Goal: Transaction & Acquisition: Subscribe to service/newsletter

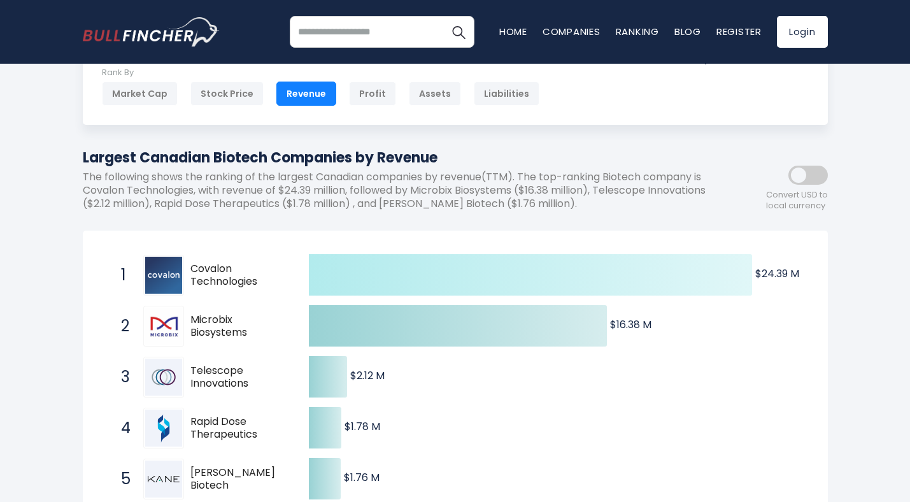
scroll to position [170, 0]
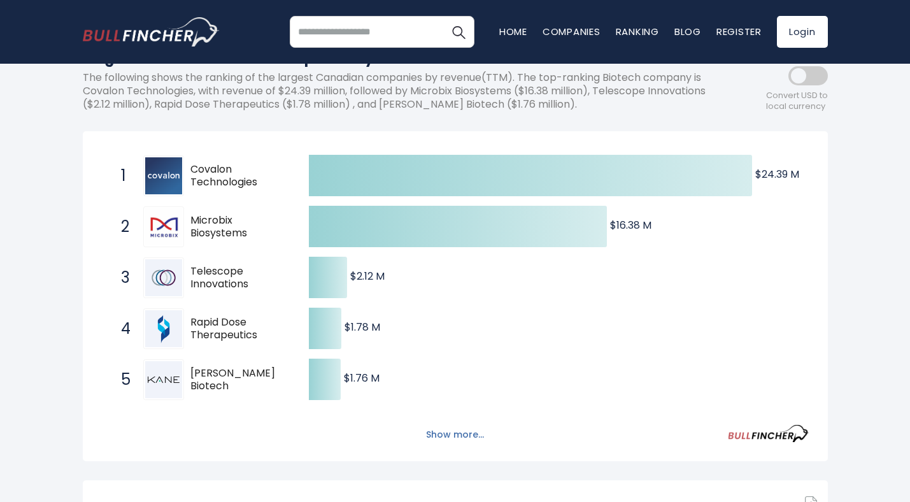
click at [443, 429] on button "Show more..." at bounding box center [455, 434] width 73 height 21
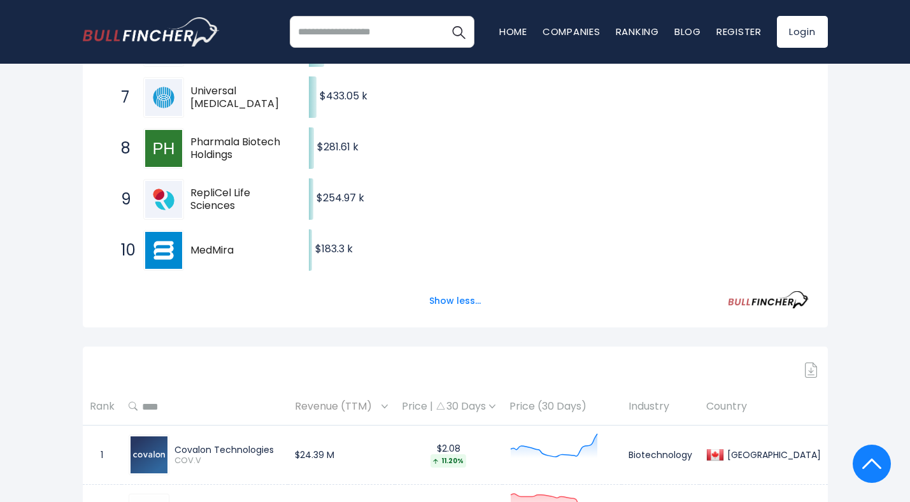
scroll to position [630, 0]
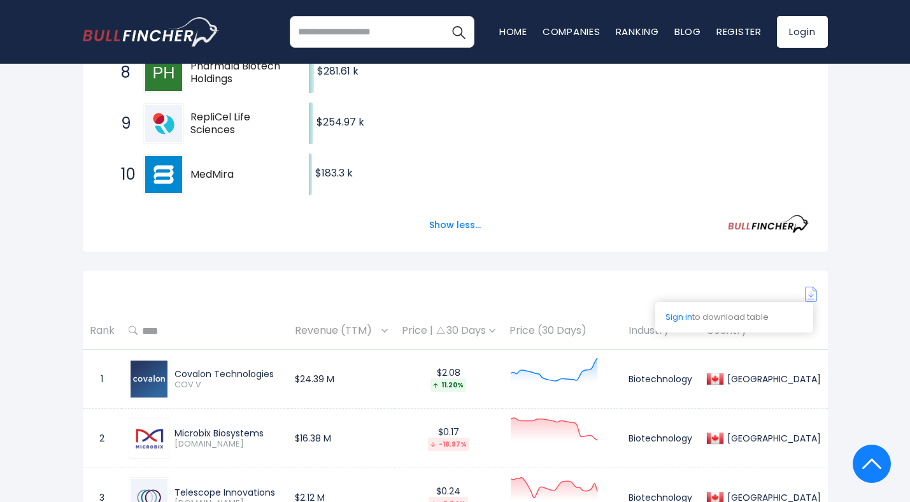
click at [816, 294] on img at bounding box center [811, 294] width 13 height 15
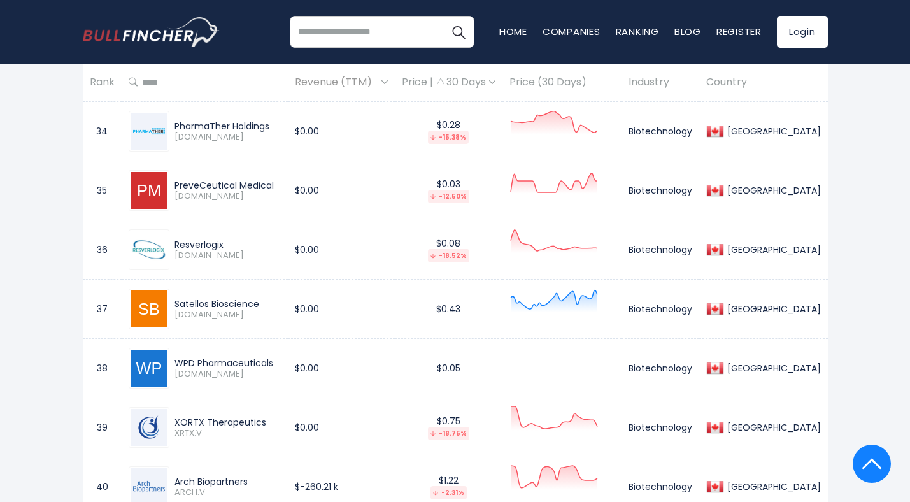
scroll to position [2312, 0]
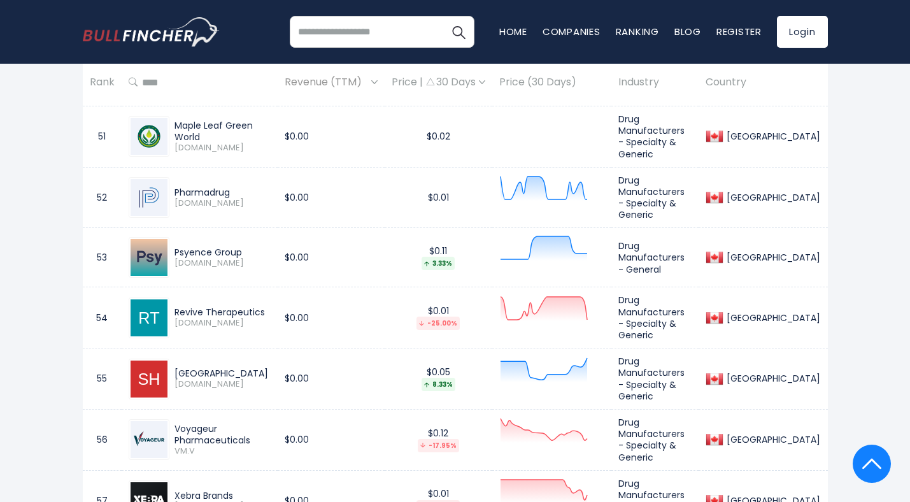
scroll to position [3896, 0]
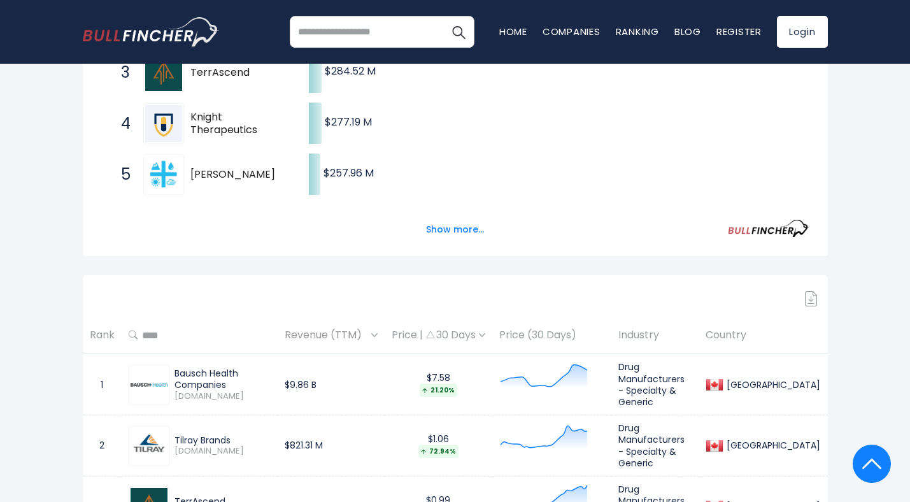
scroll to position [513, 0]
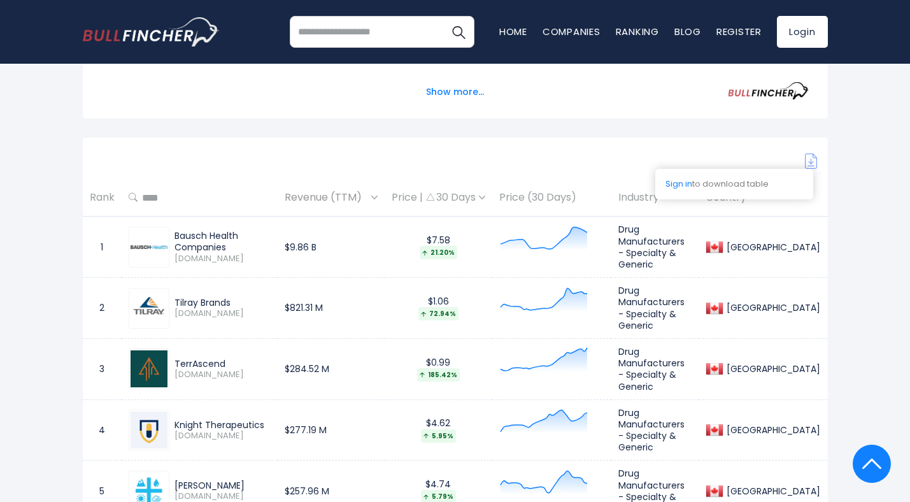
click at [812, 161] on img at bounding box center [811, 161] width 13 height 15
click at [790, 26] on link "Login" at bounding box center [802, 32] width 51 height 32
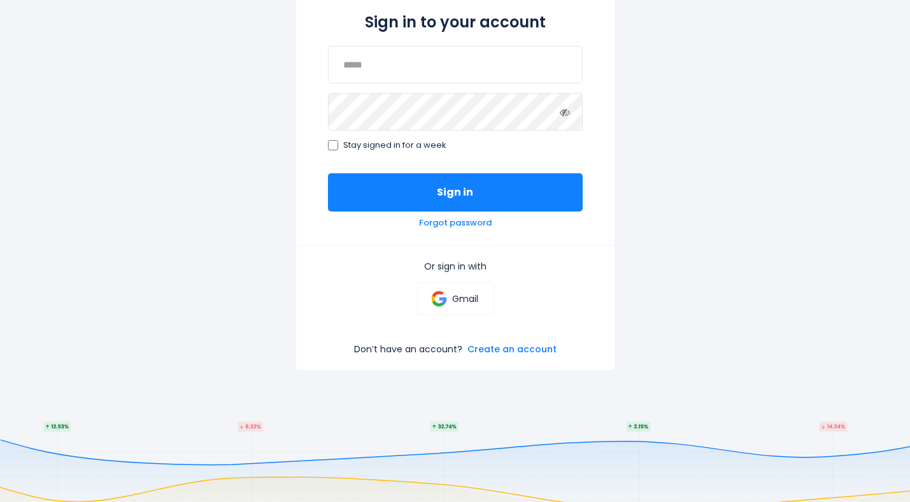
scroll to position [171, 0]
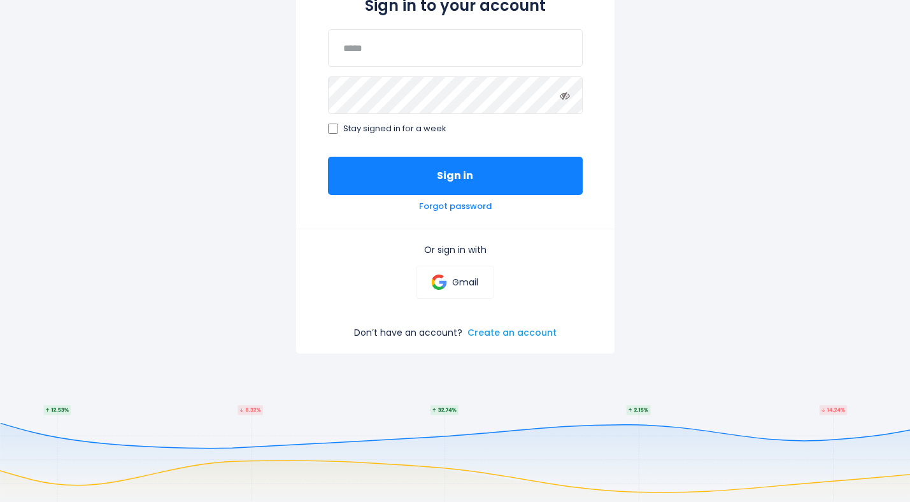
click at [517, 338] on link "Create an account" at bounding box center [512, 332] width 89 height 11
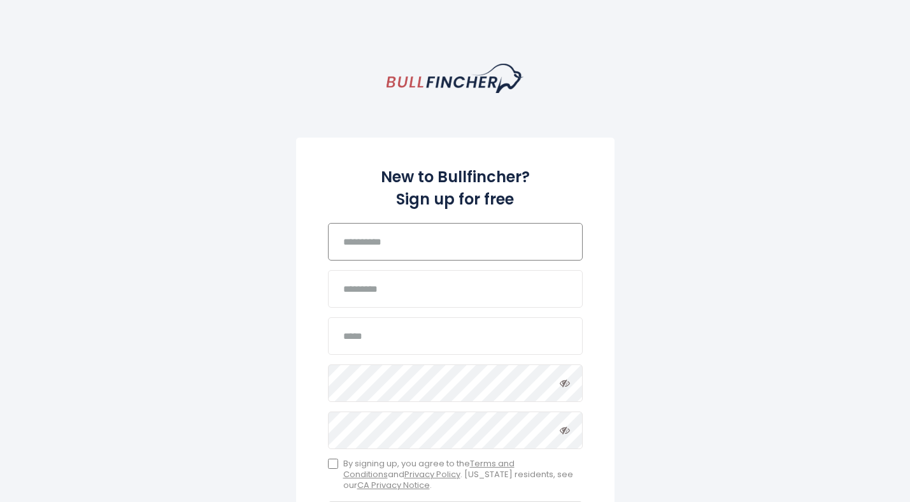
click at [446, 247] on input "text" at bounding box center [455, 242] width 255 height 38
type input "*******"
type input "**********"
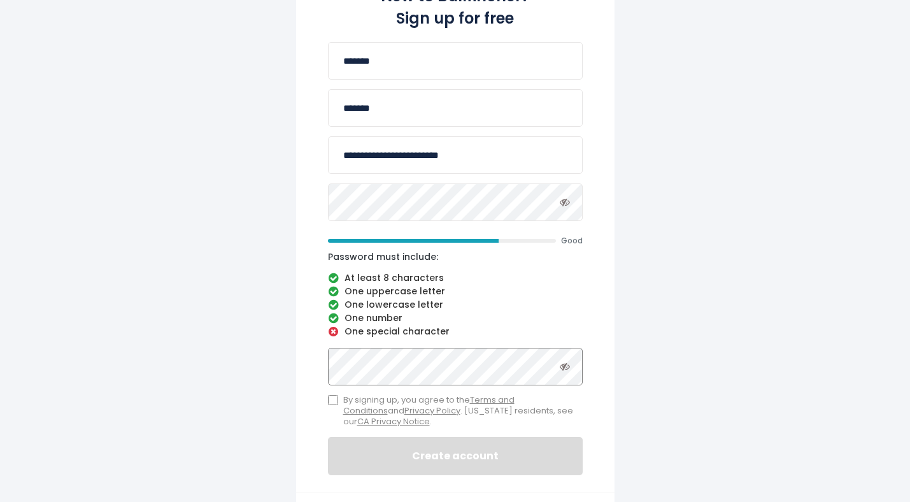
scroll to position [196, 0]
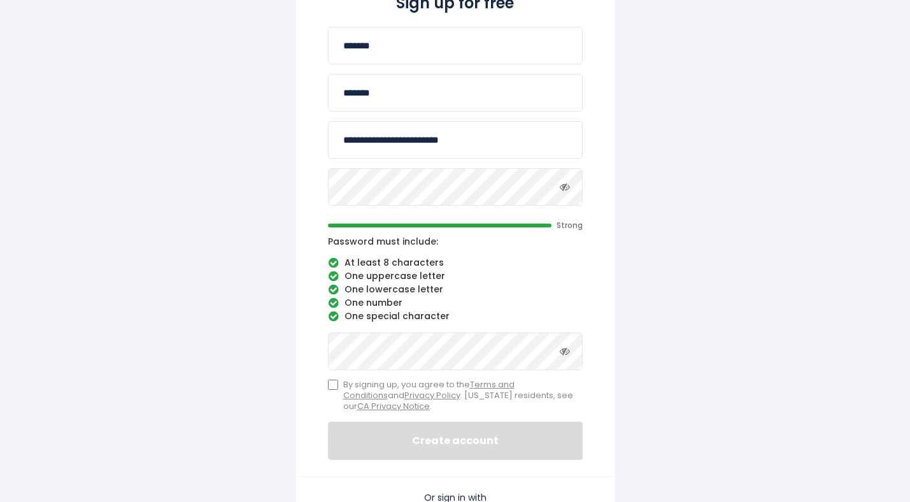
click at [338, 386] on label "By signing up, you agree to the Terms and Conditions and Privacy Policy . Calif…" at bounding box center [455, 396] width 255 height 32
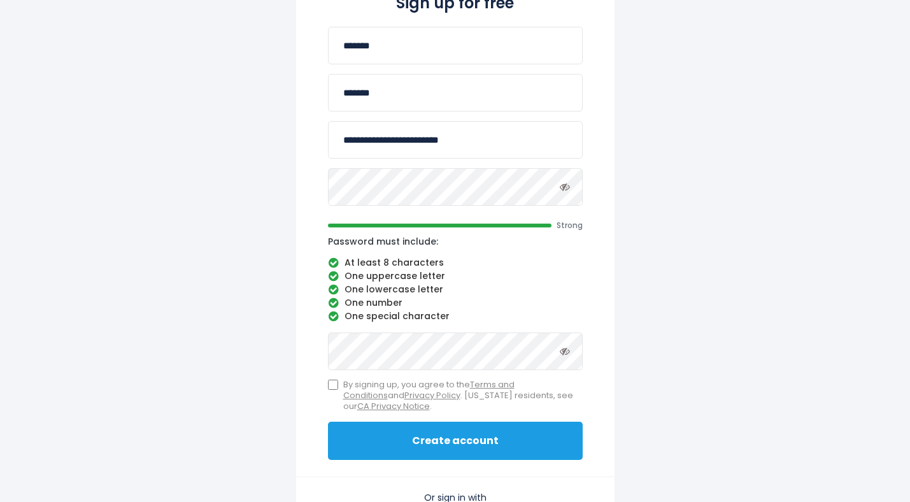
click at [425, 438] on button "Create account" at bounding box center [455, 441] width 255 height 38
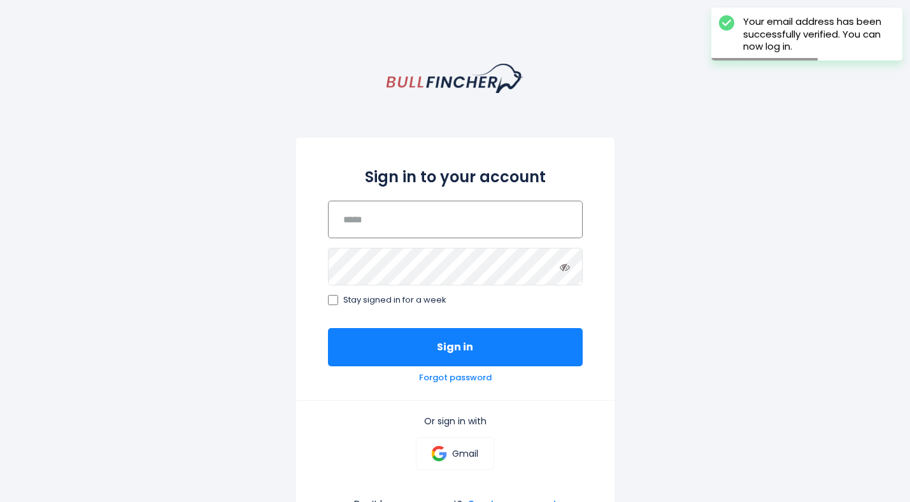
click at [404, 220] on input "email" at bounding box center [455, 220] width 255 height 38
type input "**********"
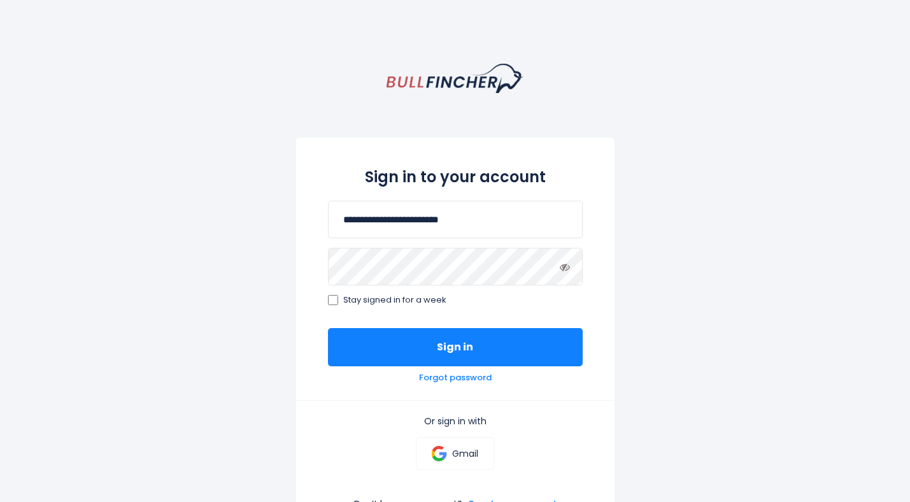
click at [366, 295] on span "Stay signed in for a week" at bounding box center [394, 300] width 103 height 11
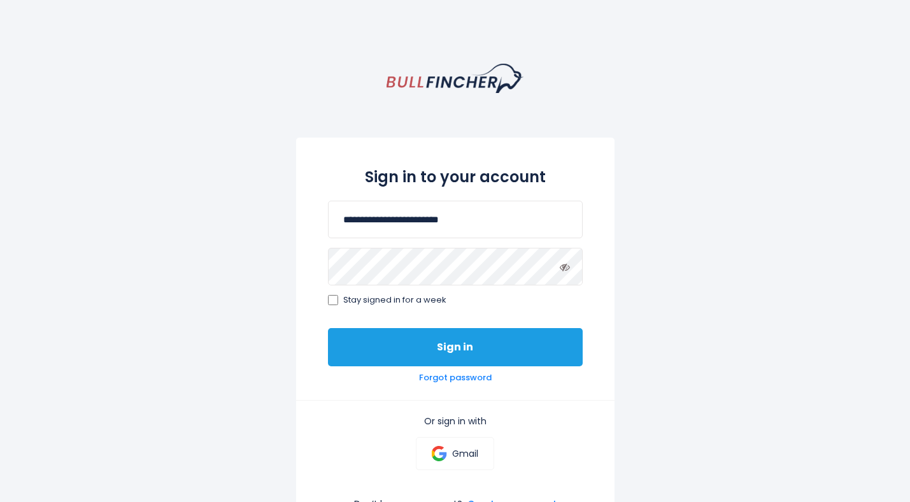
click at [372, 340] on button "Sign in" at bounding box center [455, 347] width 255 height 38
click at [480, 340] on button "Sign in" at bounding box center [455, 347] width 255 height 38
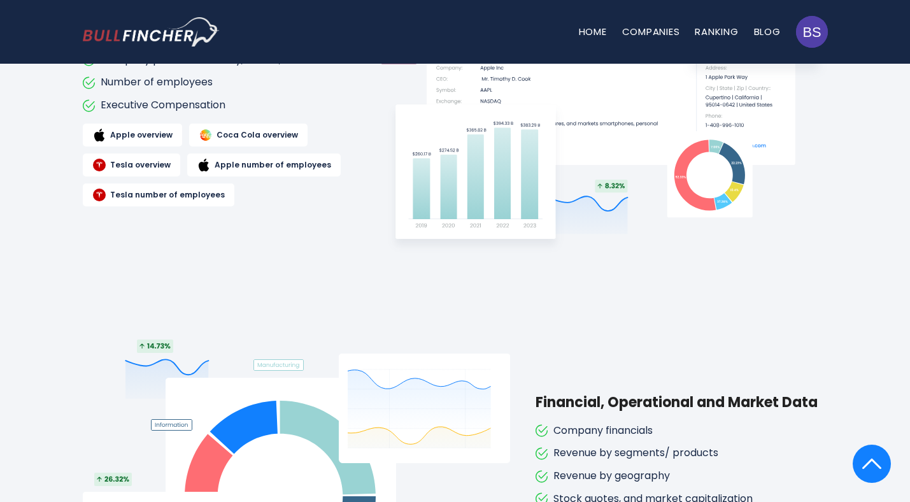
scroll to position [594, 0]
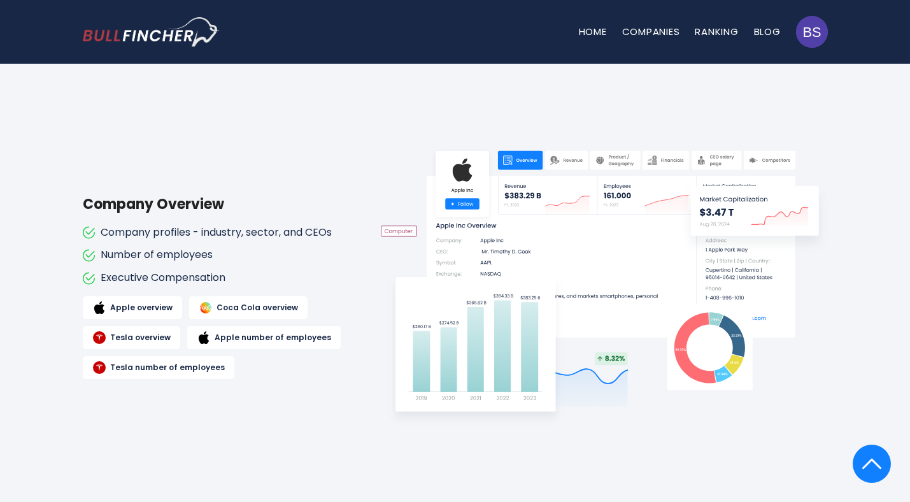
drag, startPoint x: 360, startPoint y: 182, endPoint x: 350, endPoint y: 179, distance: 9.9
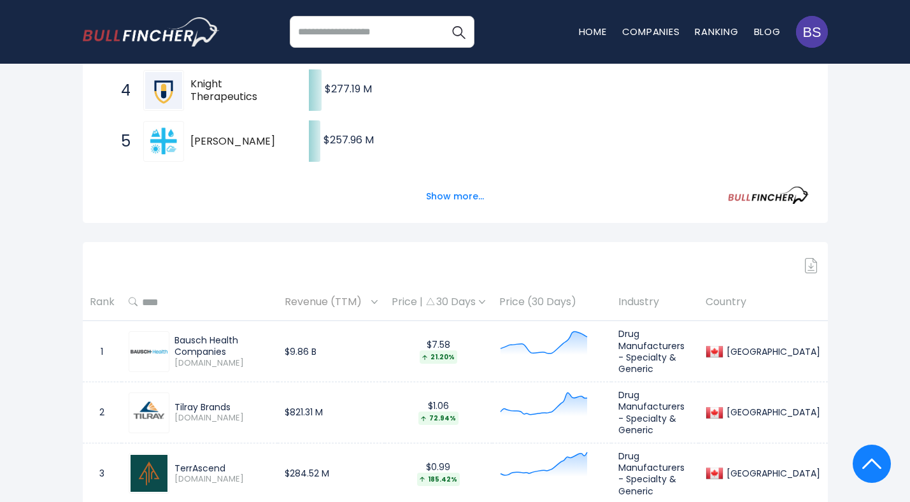
scroll to position [544, 0]
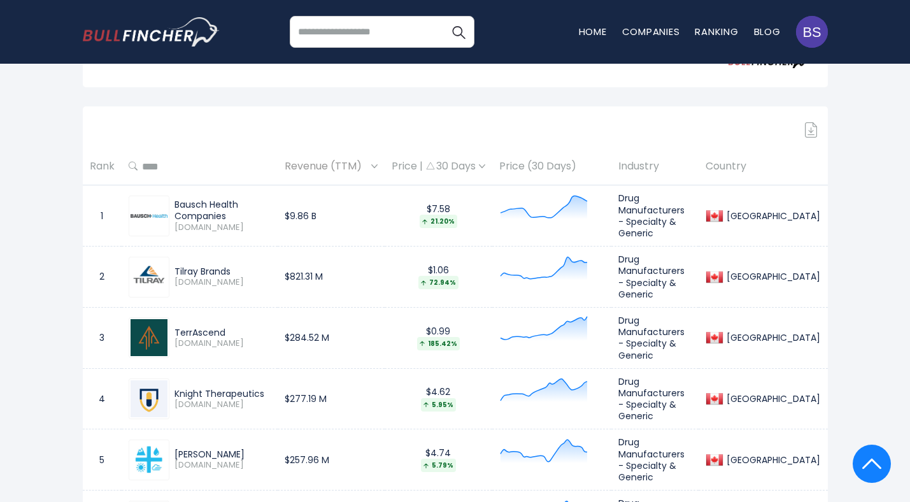
click at [814, 134] on img at bounding box center [811, 129] width 13 height 15
click at [812, 129] on img at bounding box center [811, 129] width 13 height 15
click at [810, 133] on img at bounding box center [811, 129] width 13 height 15
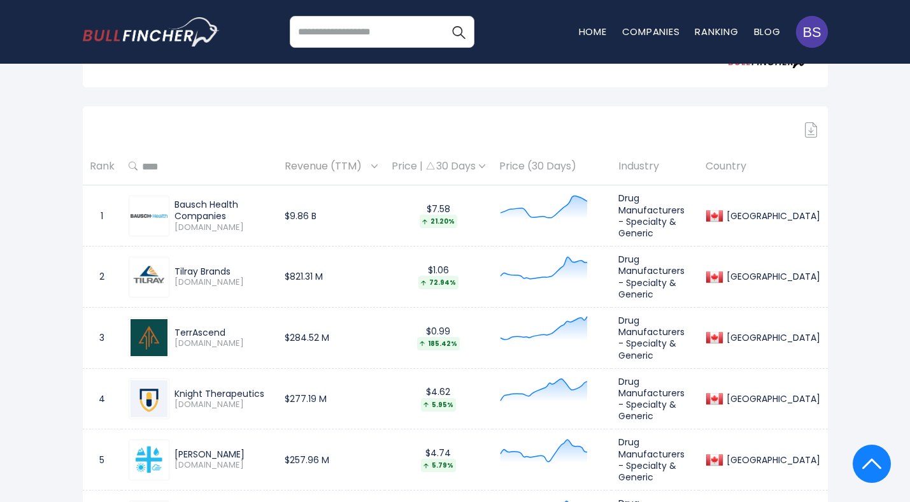
click at [810, 133] on img at bounding box center [811, 129] width 13 height 15
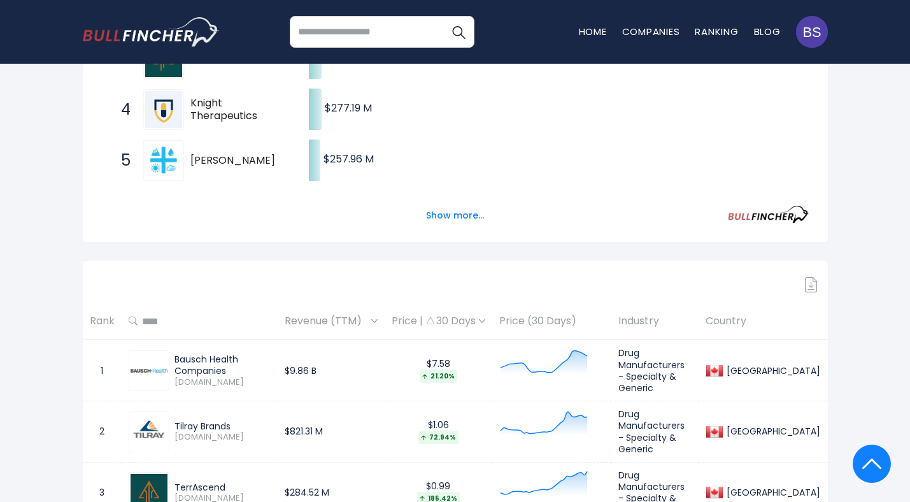
scroll to position [152, 0]
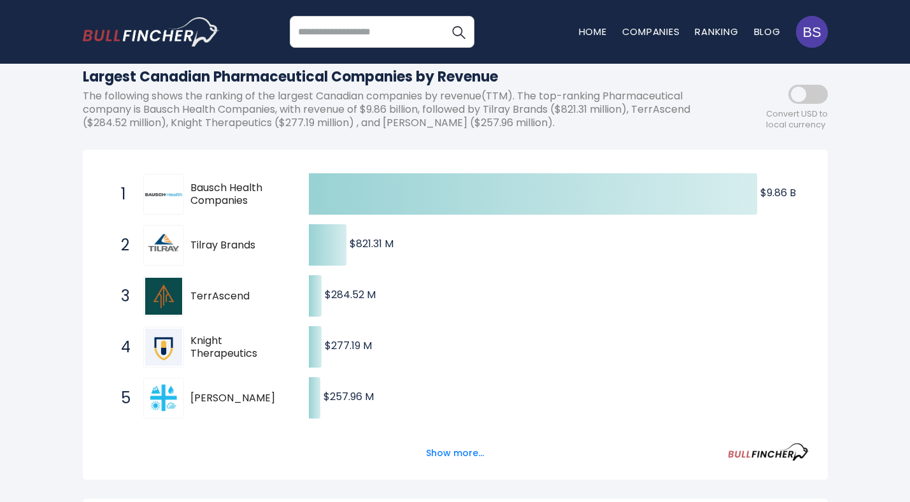
click at [802, 94] on span at bounding box center [809, 94] width 40 height 19
click at [818, 100] on span at bounding box center [809, 94] width 40 height 19
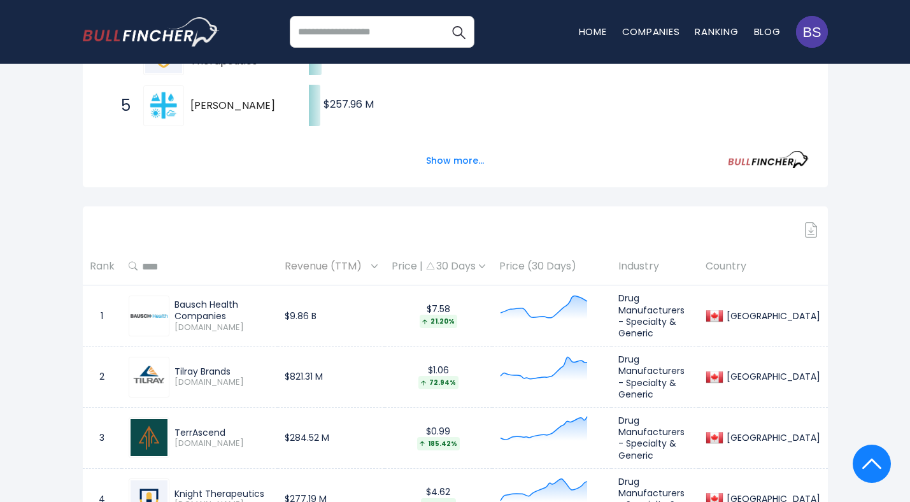
scroll to position [514, 0]
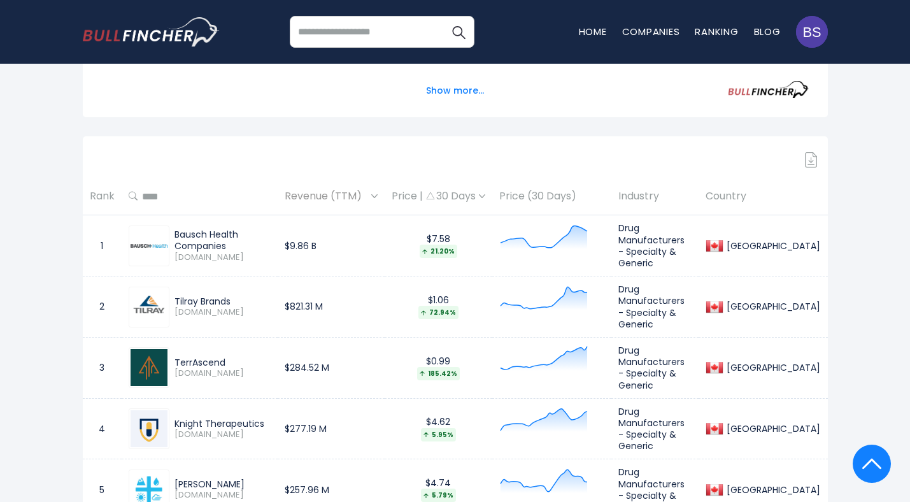
click at [813, 159] on img at bounding box center [811, 159] width 13 height 15
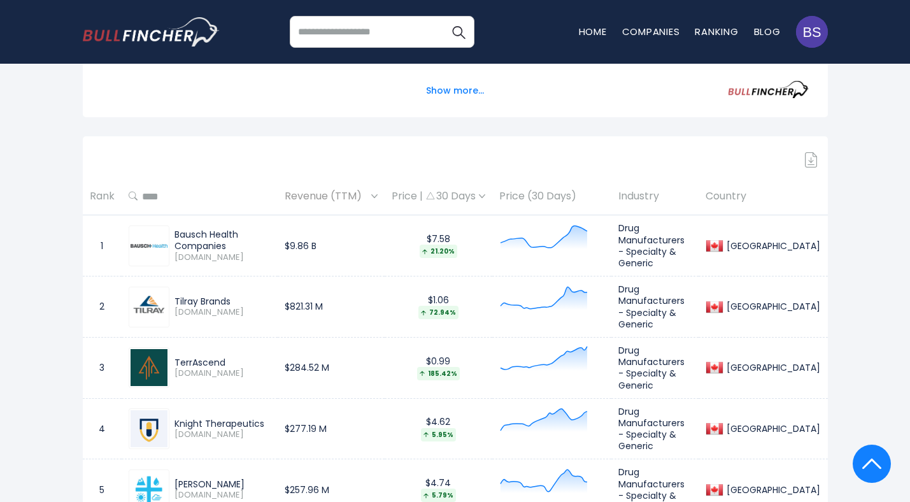
click at [813, 159] on img at bounding box center [811, 159] width 13 height 15
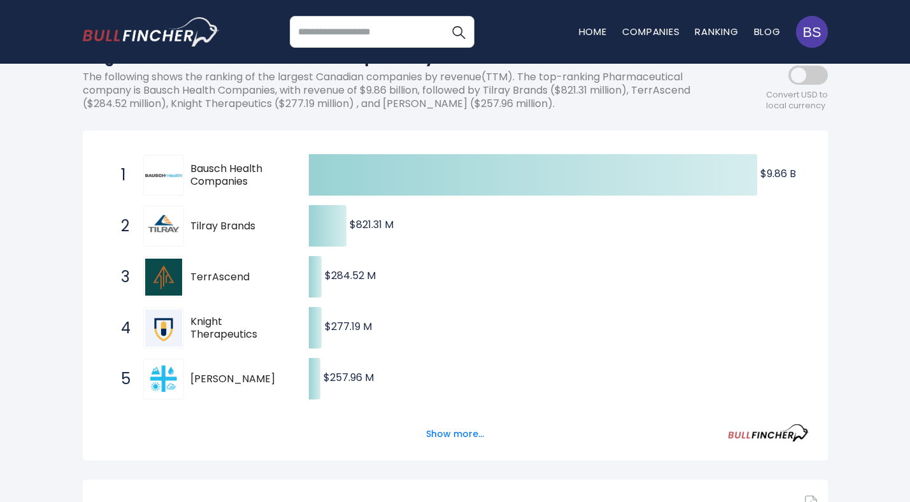
scroll to position [179, 0]
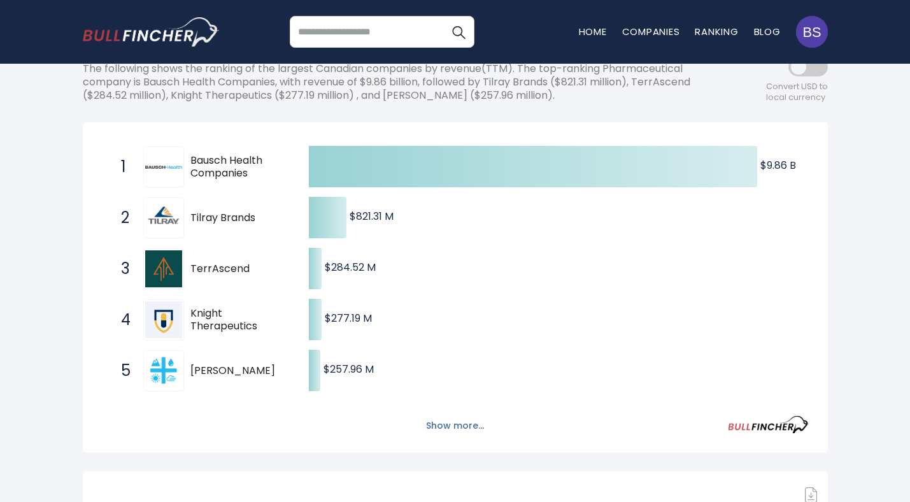
click at [449, 422] on button "Show more..." at bounding box center [455, 425] width 73 height 21
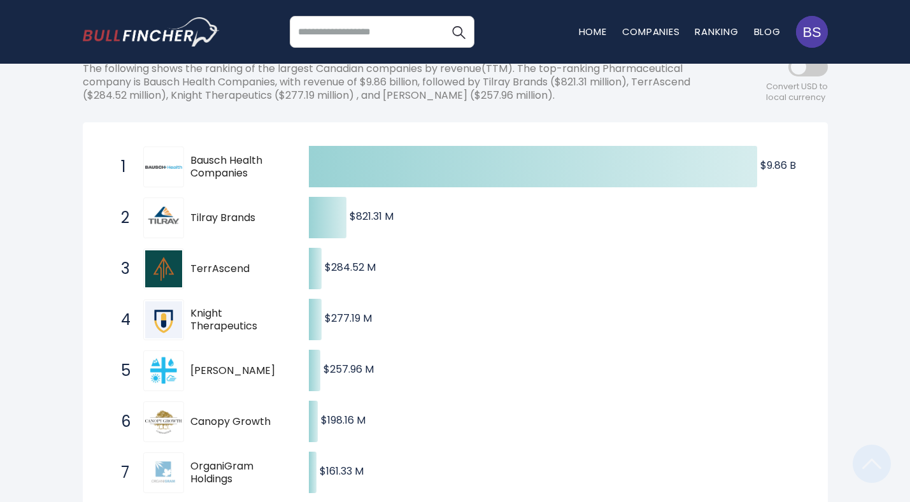
scroll to position [772, 0]
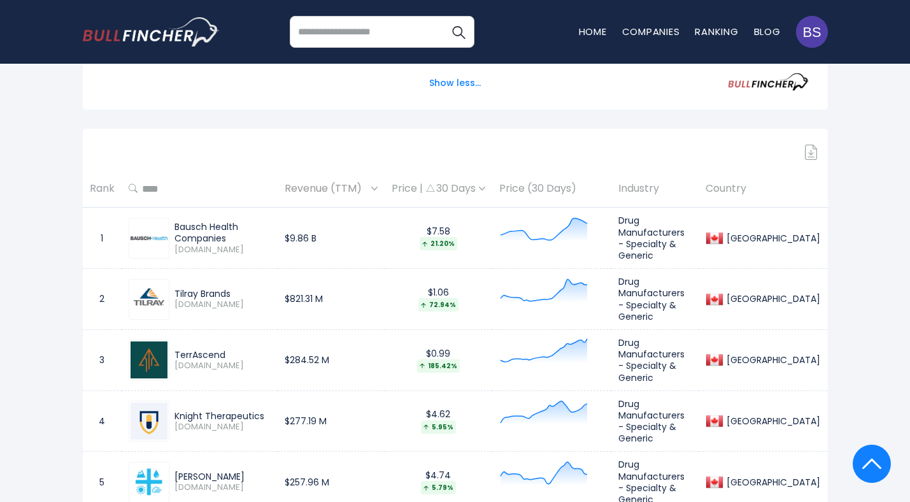
click at [811, 151] on img at bounding box center [811, 152] width 13 height 15
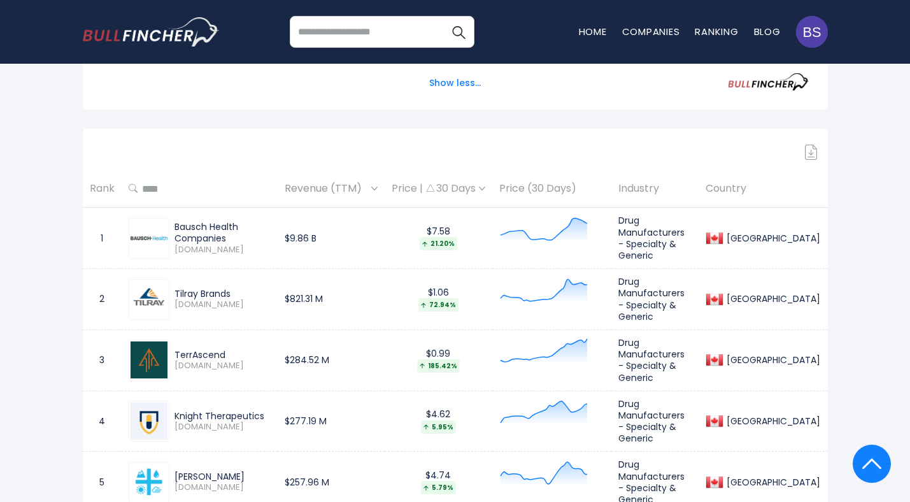
click at [811, 151] on img at bounding box center [811, 152] width 13 height 15
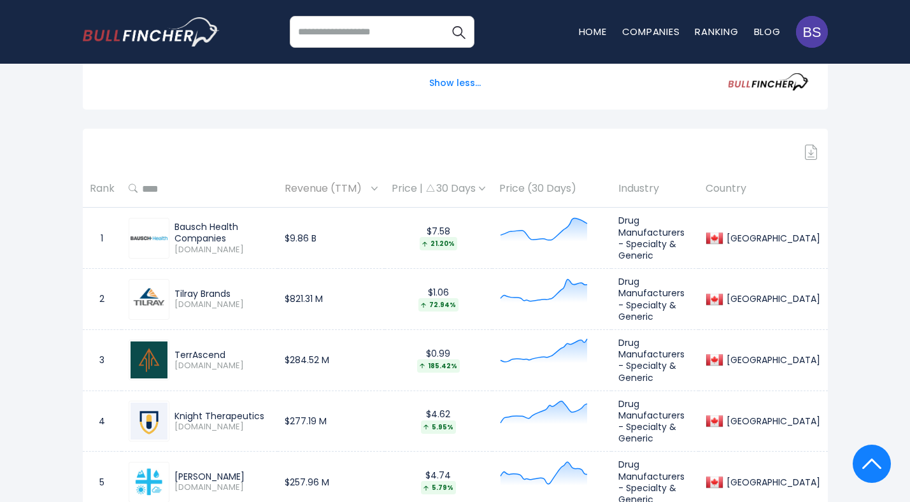
click at [811, 151] on img at bounding box center [811, 152] width 13 height 15
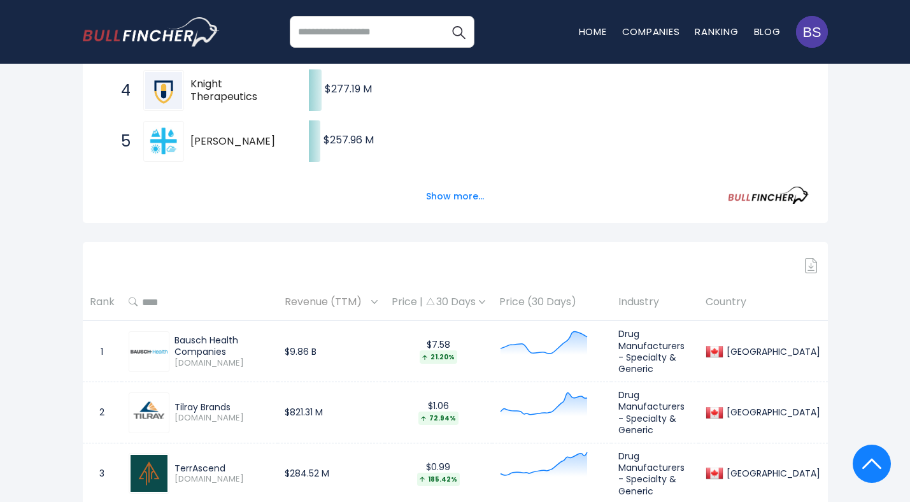
scroll to position [410, 0]
click at [806, 268] on img at bounding box center [811, 264] width 13 height 15
click at [792, 348] on div "[GEOGRAPHIC_DATA]" at bounding box center [772, 350] width 97 height 11
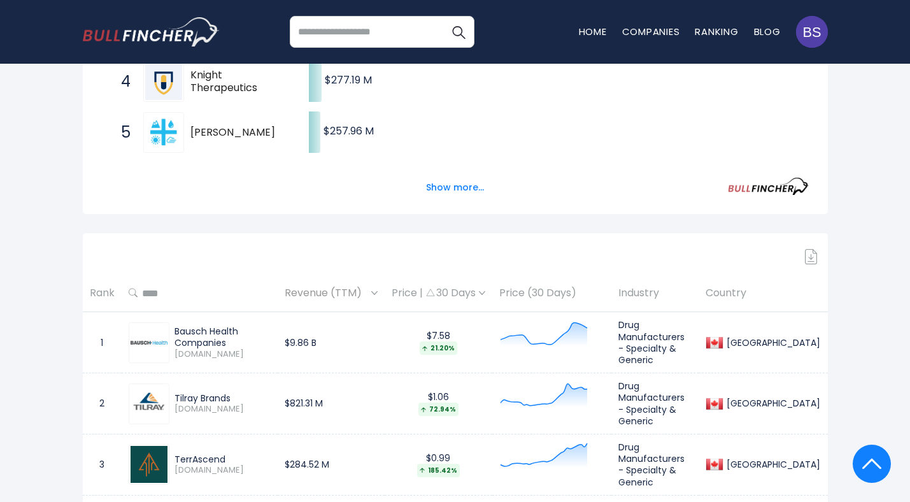
scroll to position [244, 0]
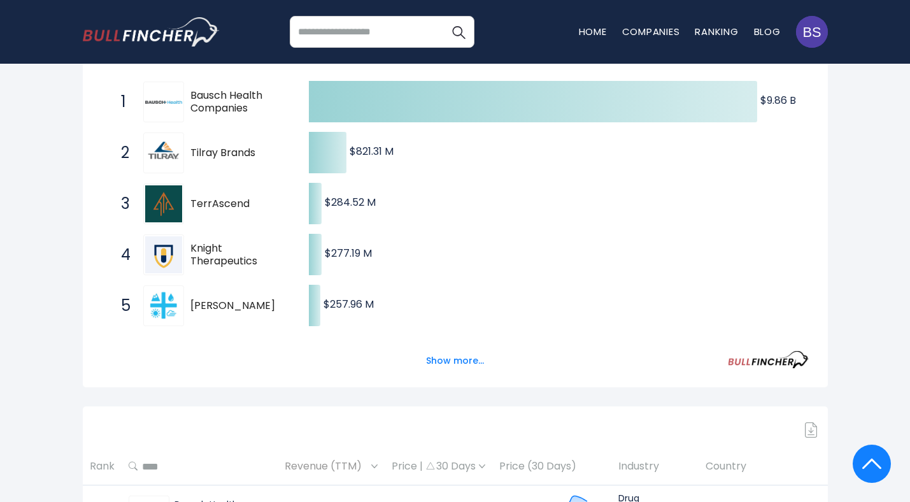
click at [400, 24] on input "search" at bounding box center [382, 32] width 185 height 32
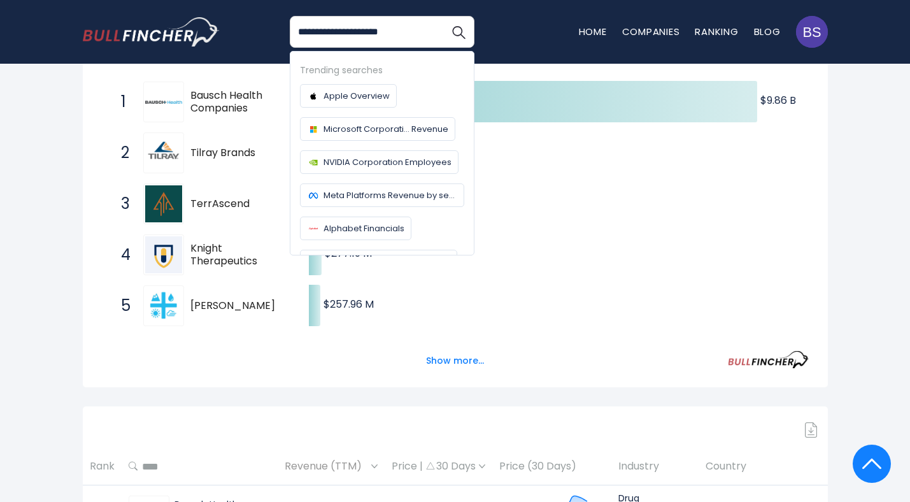
type input "**********"
click at [443, 16] on button "Search" at bounding box center [459, 32] width 32 height 32
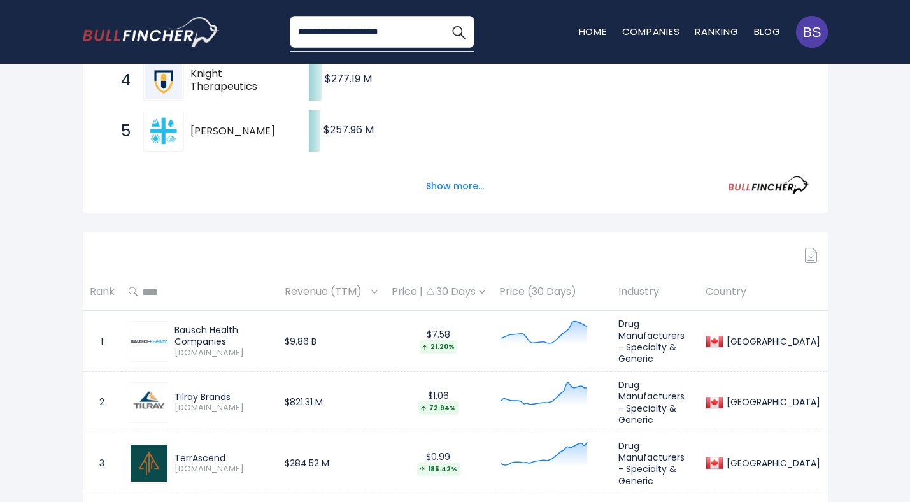
scroll to position [425, 0]
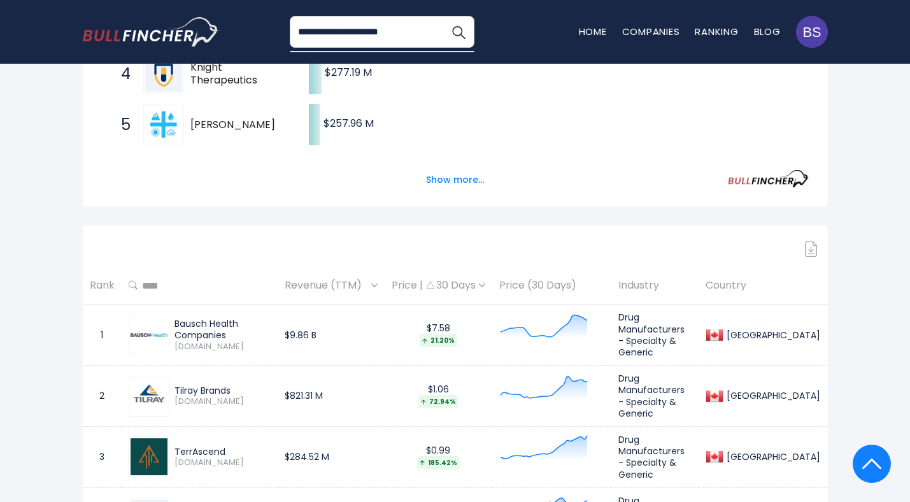
click at [811, 255] on img at bounding box center [811, 248] width 13 height 15
click at [811, 248] on img at bounding box center [811, 248] width 13 height 15
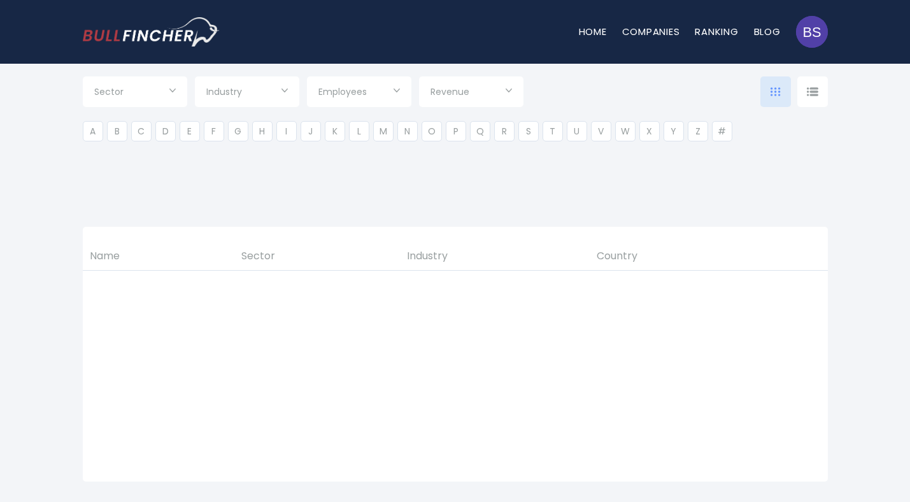
scroll to position [226, 0]
type input "***"
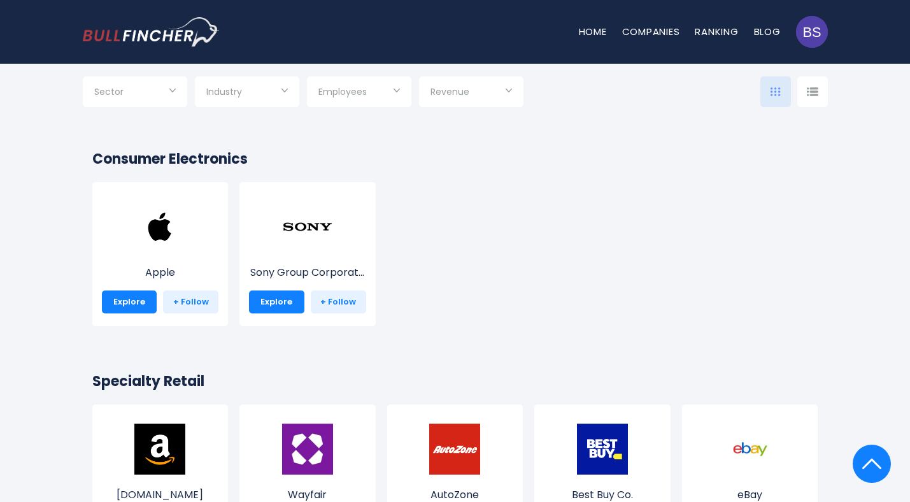
drag, startPoint x: 635, startPoint y: 166, endPoint x: 626, endPoint y: 166, distance: 8.3
